Goal: Task Accomplishment & Management: Complete application form

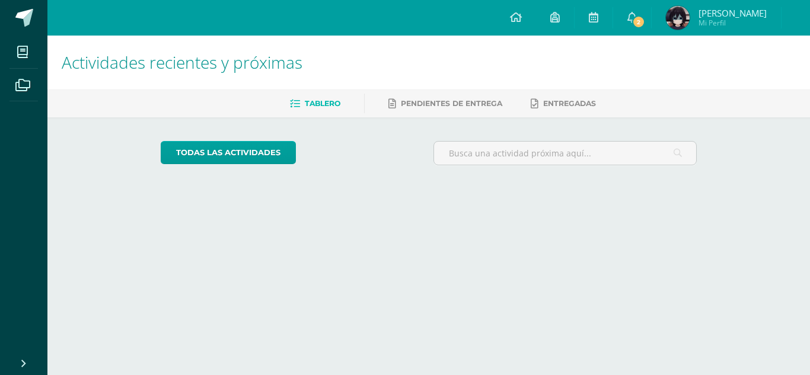
click at [747, 162] on div "Actividades recientes y próximas Tablero Pendientes de entrega Entregadas todas…" at bounding box center [428, 117] width 763 height 163
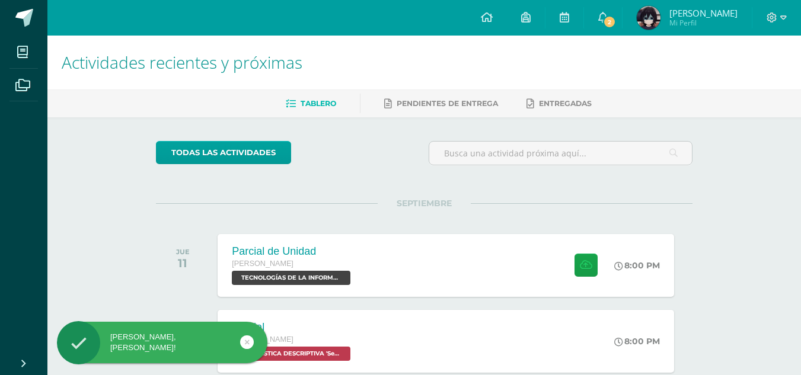
click at [246, 340] on icon at bounding box center [247, 343] width 5 height 14
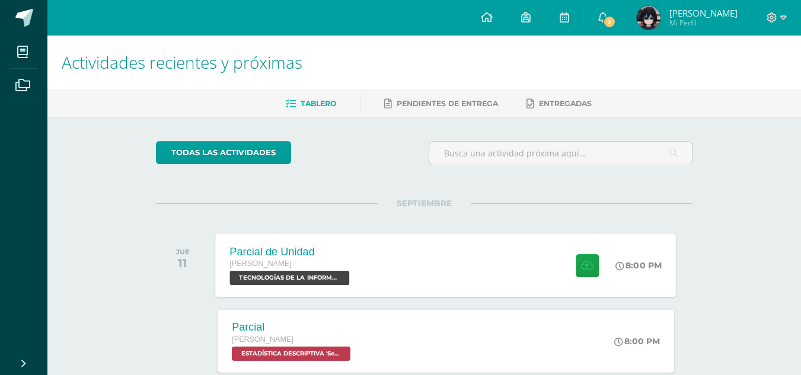
click at [489, 275] on div "Parcial de Unidad Quinto Bachillerato TECNOLOGÍAS DE LA INFORMACIÓN Y LA COMUNI…" at bounding box center [446, 265] width 461 height 63
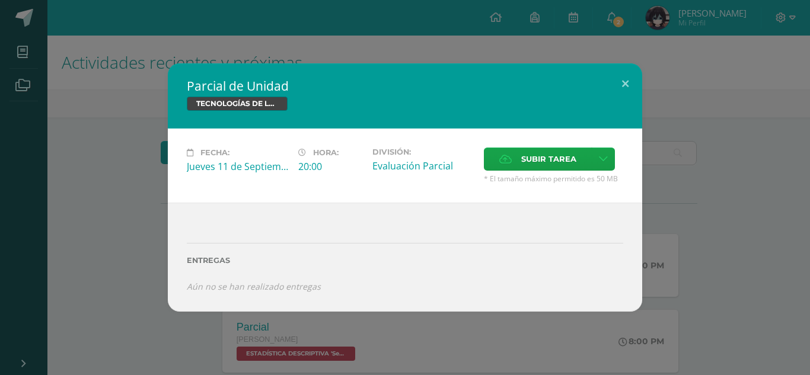
drag, startPoint x: 778, startPoint y: 198, endPoint x: 745, endPoint y: 200, distance: 32.7
click at [778, 197] on div "Parcial de Unidad TECNOLOGÍAS DE LA INFORMACIÓN Y LA COMUNICACIÓN 5 Fecha: Juev…" at bounding box center [405, 187] width 801 height 248
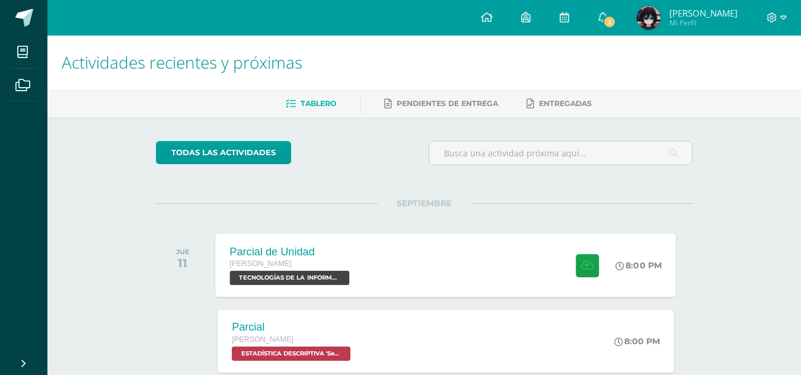
click at [570, 275] on span at bounding box center [584, 265] width 29 height 23
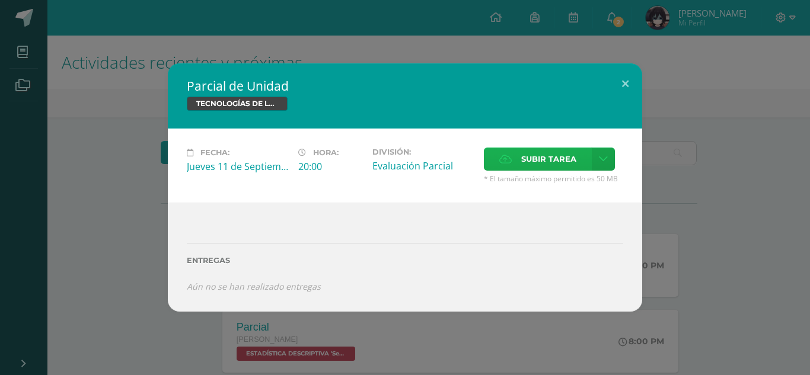
click at [546, 160] on span "Subir tarea" at bounding box center [548, 159] width 55 height 22
click at [0, 0] on input "Subir tarea" at bounding box center [0, 0] width 0 height 0
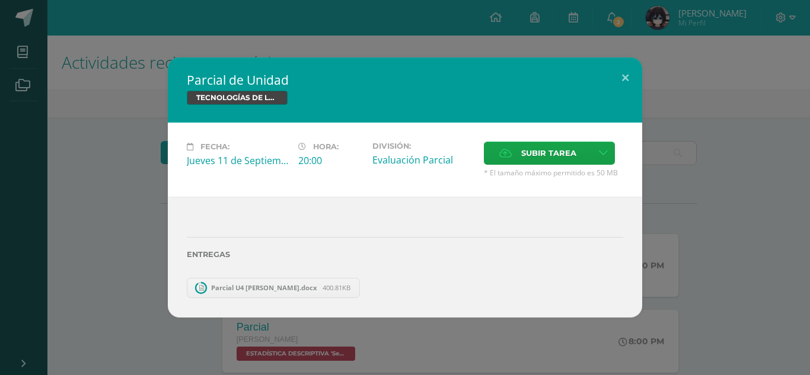
click at [684, 246] on div "Parcial de Unidad TECNOLOGÍAS DE LA INFORMACIÓN Y LA COMUNICACIÓN 5 Fecha: Juev…" at bounding box center [405, 188] width 801 height 260
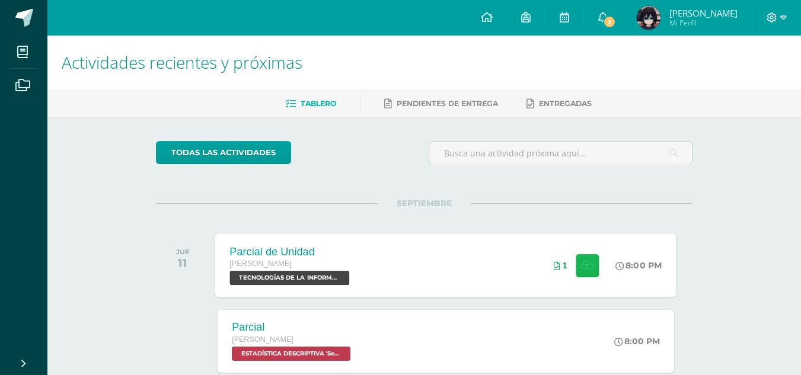
click at [584, 258] on button at bounding box center [587, 265] width 23 height 23
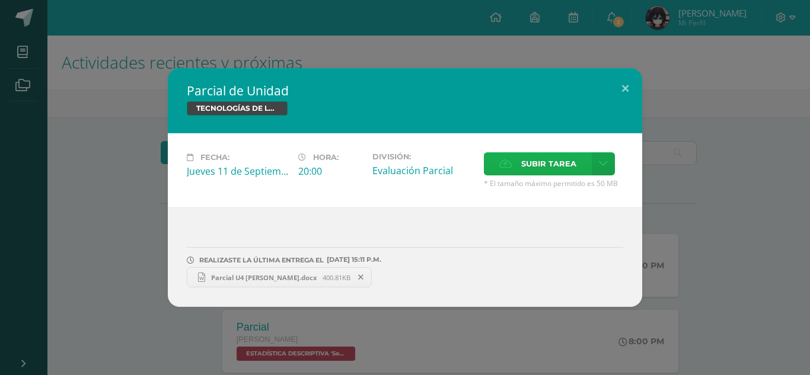
click at [527, 162] on span "Subir tarea" at bounding box center [548, 164] width 55 height 22
click at [0, 0] on input "Subir tarea" at bounding box center [0, 0] width 0 height 0
click at [539, 166] on span "Subir tarea" at bounding box center [548, 164] width 55 height 22
click at [0, 0] on input "Subir tarea" at bounding box center [0, 0] width 0 height 0
click at [312, 271] on link "Parcial U4 Viviana Chiroy.docx 400.81KB" at bounding box center [279, 277] width 185 height 20
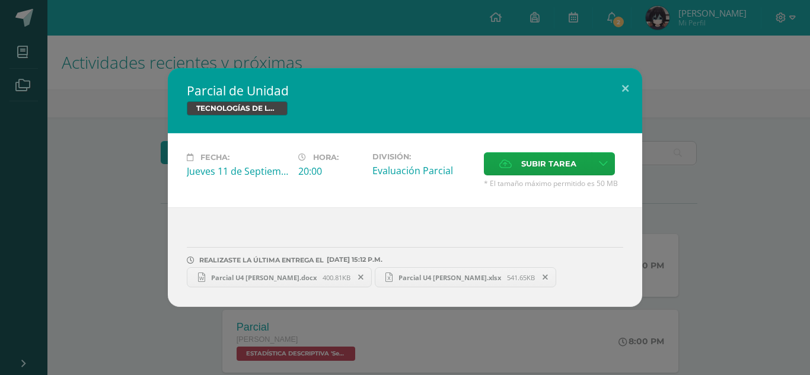
click at [411, 271] on link "Parcial U4 Viviana Chiroy.xlsx 541.65KB" at bounding box center [466, 277] width 182 height 20
click at [683, 74] on div "Parcial de Unidad TECNOLOGÍAS DE LA INFORMACIÓN Y LA COMUNICACIÓN 5 Fecha: Juev…" at bounding box center [405, 187] width 801 height 239
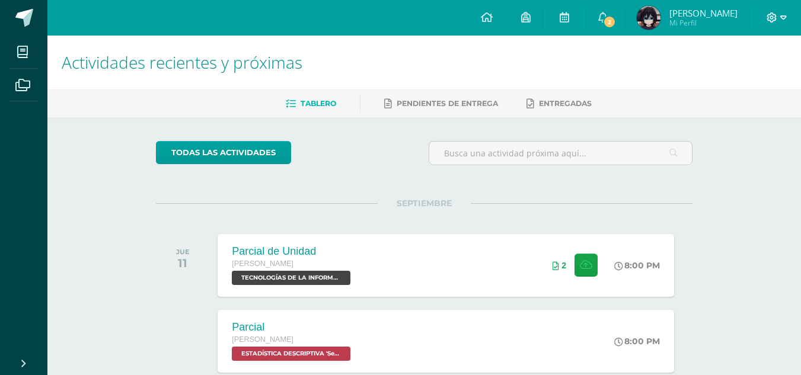
click at [775, 22] on icon at bounding box center [772, 17] width 11 height 11
click at [732, 80] on span "Cerrar sesión" at bounding box center [746, 80] width 53 height 11
